Goal: Use online tool/utility: Utilize a website feature to perform a specific function

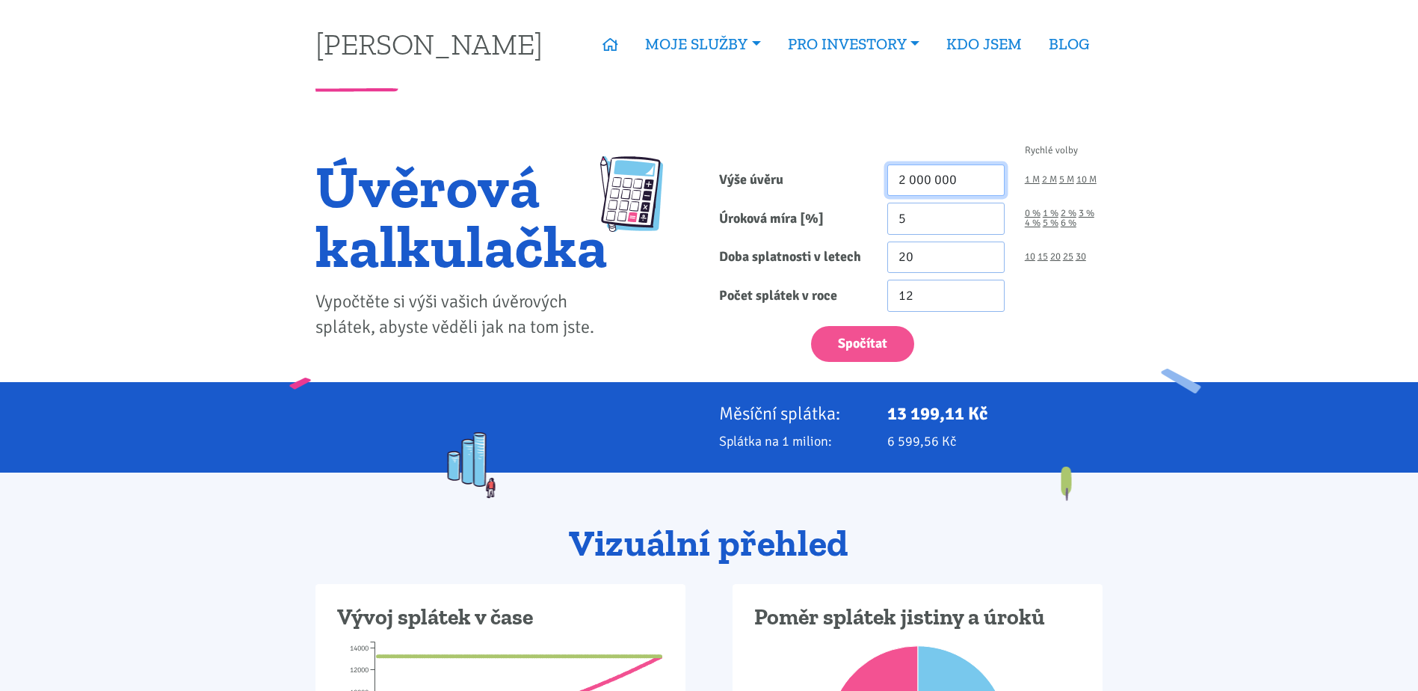
click at [903, 173] on input "2 000 000" at bounding box center [945, 180] width 117 height 32
type input "9 000 000"
drag, startPoint x: 916, startPoint y: 229, endPoint x: 835, endPoint y: 227, distance: 81.5
click at [835, 227] on div "Úroková míra [%] 5 0 % 1 % 2 % 3 % 4 % 5 % 6 %" at bounding box center [911, 219] width 404 height 32
type input "4.5"
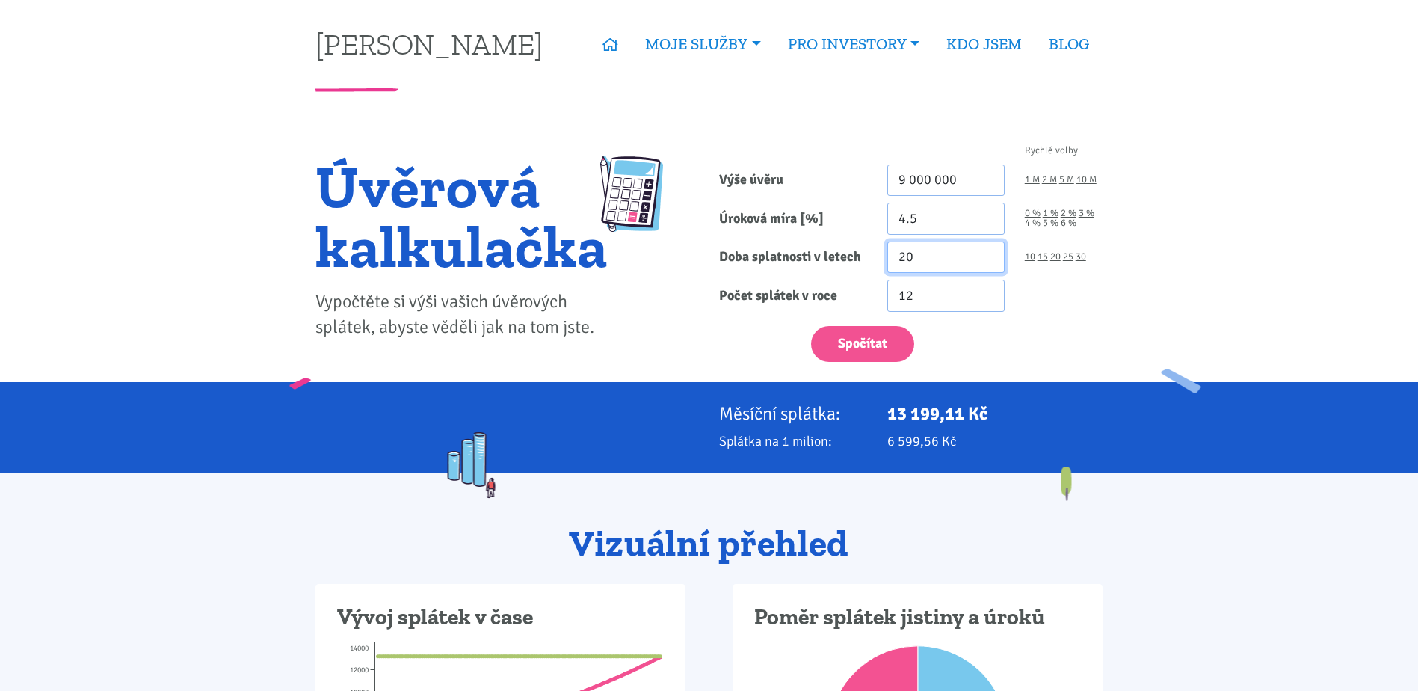
drag, startPoint x: 840, startPoint y: 286, endPoint x: 831, endPoint y: 289, distance: 9.2
click at [831, 289] on form "Rychlé volby Výše úvěru 9 000 000 1 M 2 M 5 M 10 M Úroková míra [%] 4.5 0 % 1 %" at bounding box center [910, 254] width 383 height 216
type input "30"
click at [811, 326] on button "Spočítat" at bounding box center [862, 344] width 103 height 37
type input "9000000"
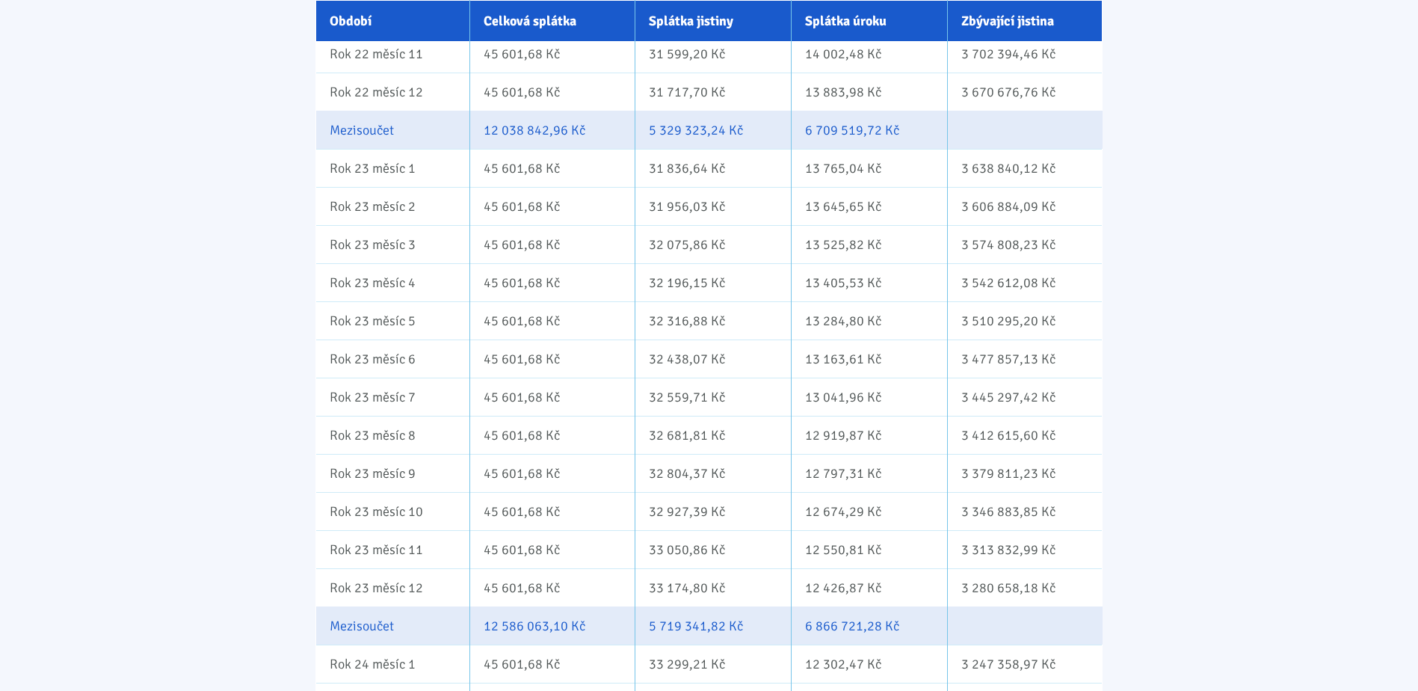
scroll to position [11885, 0]
